Goal: Navigation & Orientation: Go to known website

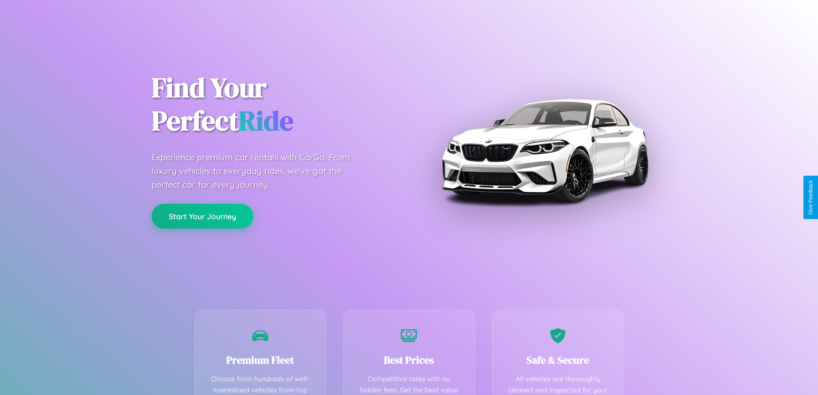
click at [202, 216] on button "Start Your Journey" at bounding box center [203, 216] width 102 height 25
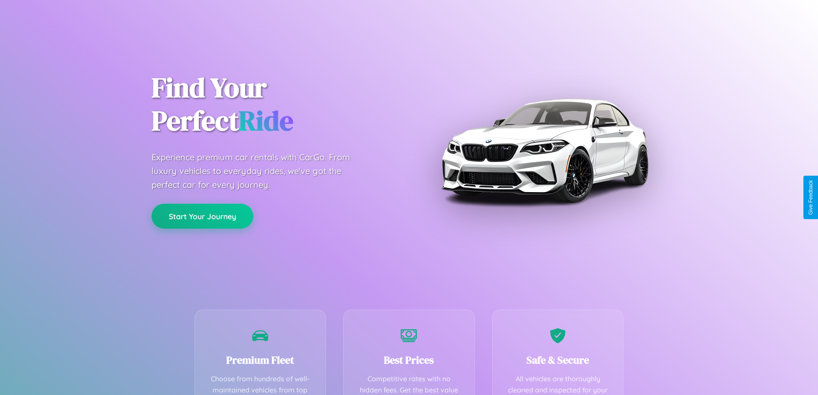
click at [202, 216] on button "Start Your Journey" at bounding box center [203, 216] width 102 height 25
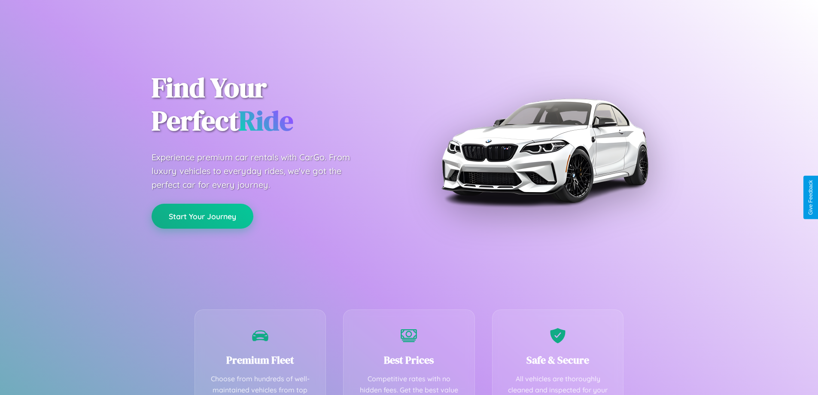
click at [202, 216] on button "Start Your Journey" at bounding box center [203, 216] width 102 height 25
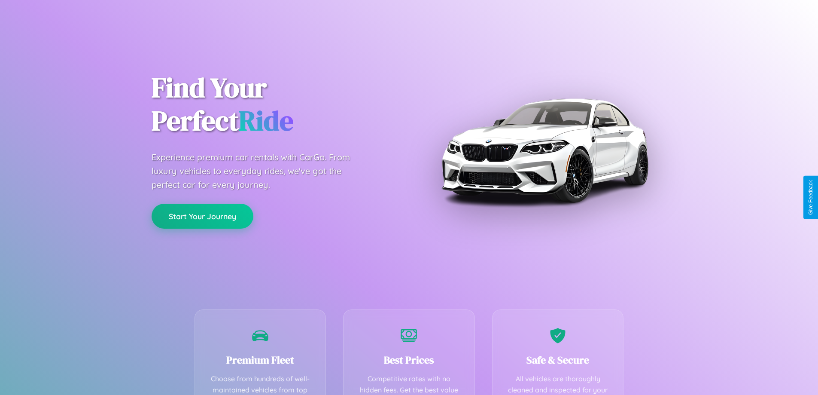
click at [202, 216] on button "Start Your Journey" at bounding box center [203, 216] width 102 height 25
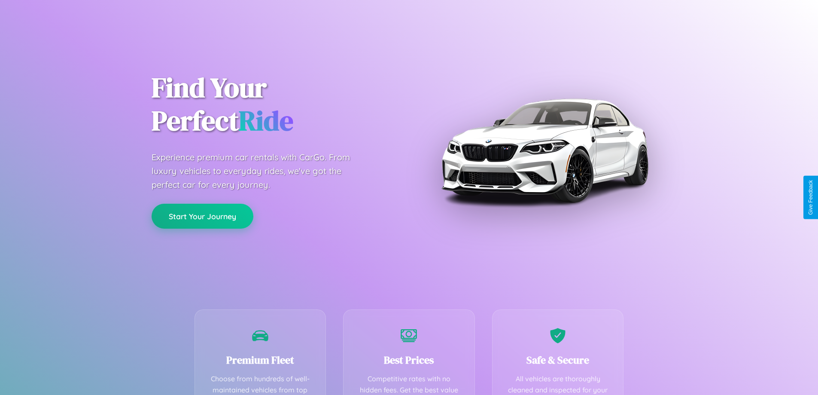
click at [202, 216] on button "Start Your Journey" at bounding box center [203, 216] width 102 height 25
